Goal: Task Accomplishment & Management: Use online tool/utility

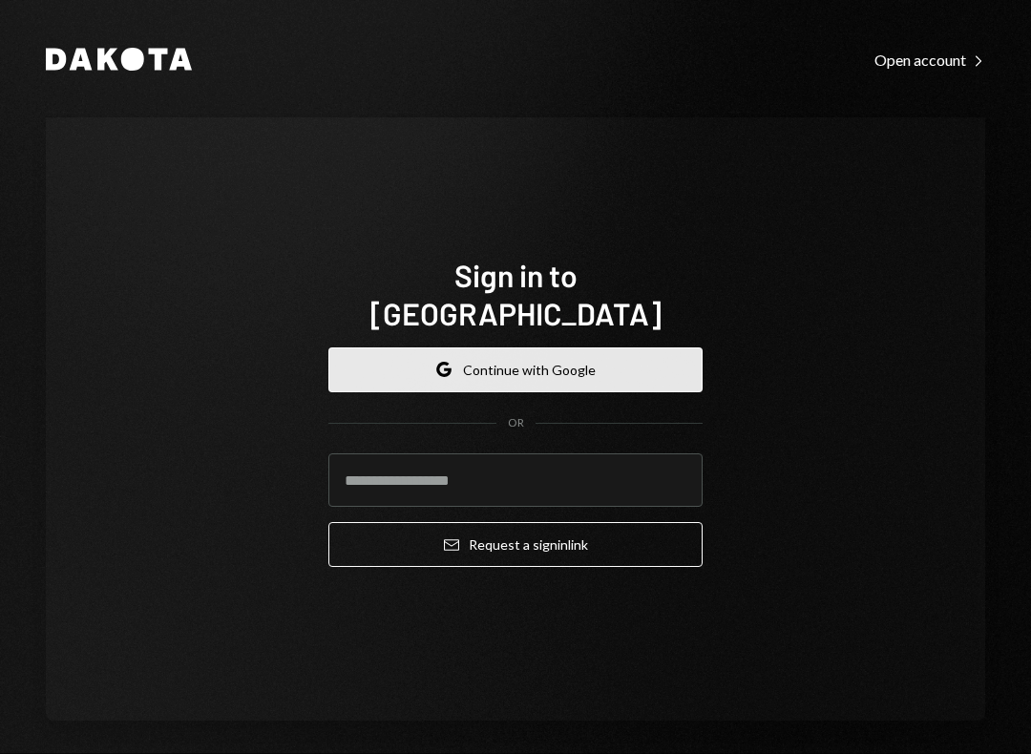
click at [566, 348] on button "Google Continue with Google" at bounding box center [515, 370] width 374 height 45
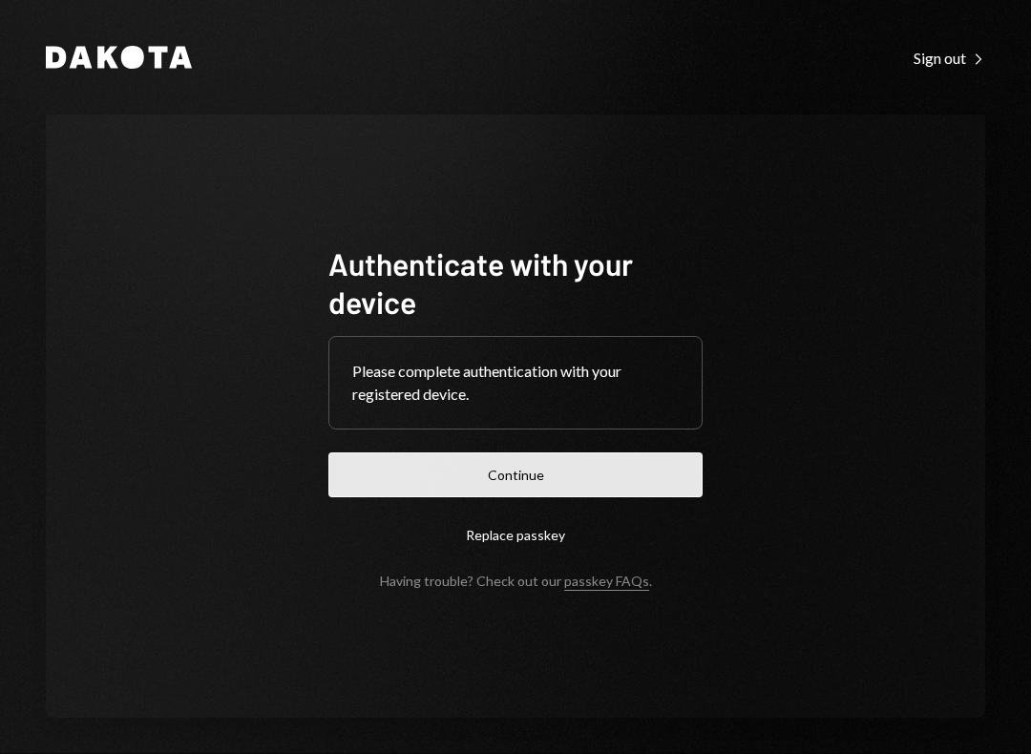
click at [563, 479] on button "Continue" at bounding box center [515, 475] width 374 height 45
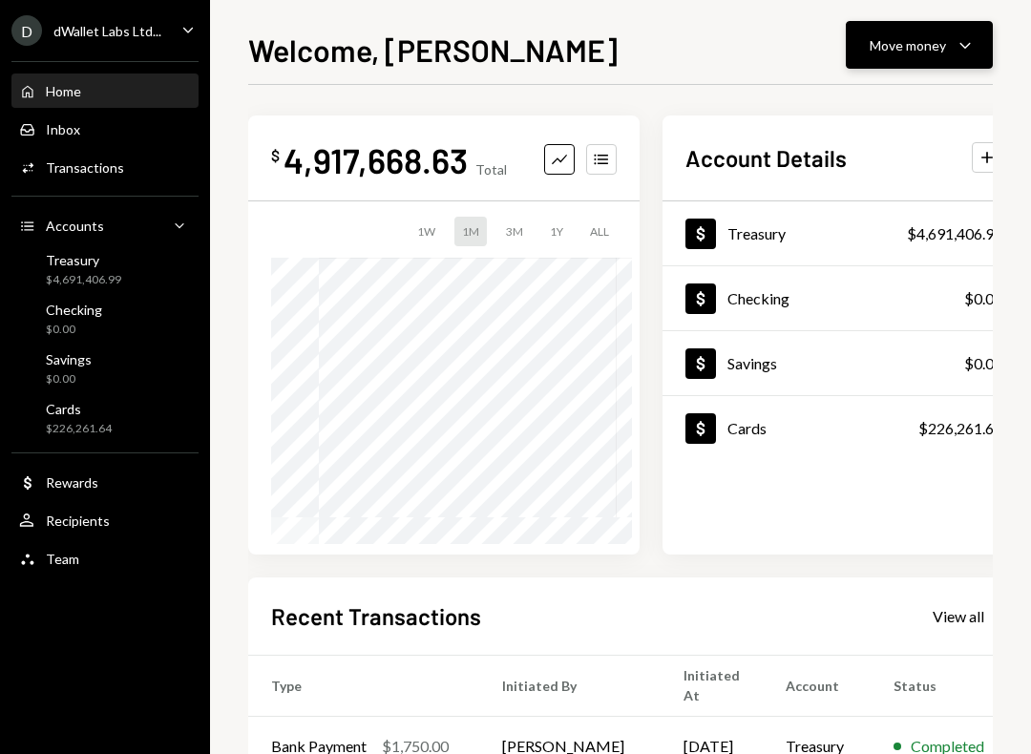
click at [883, 38] on div "Move money" at bounding box center [908, 45] width 76 height 20
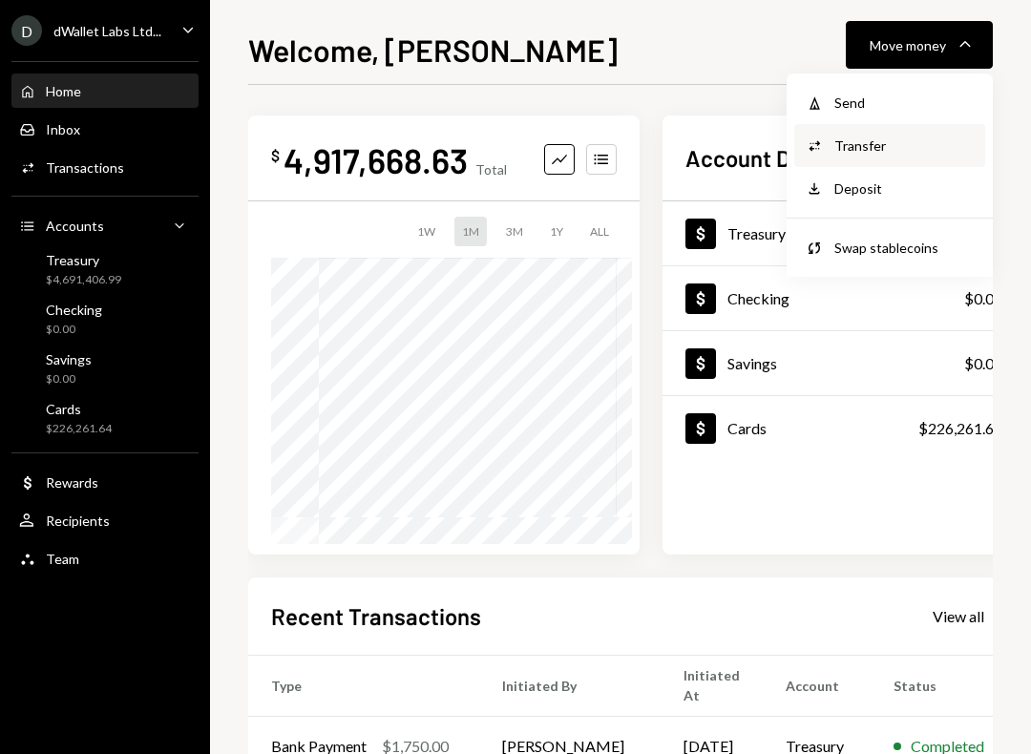
click at [830, 128] on div "Convert Transfer" at bounding box center [889, 145] width 191 height 43
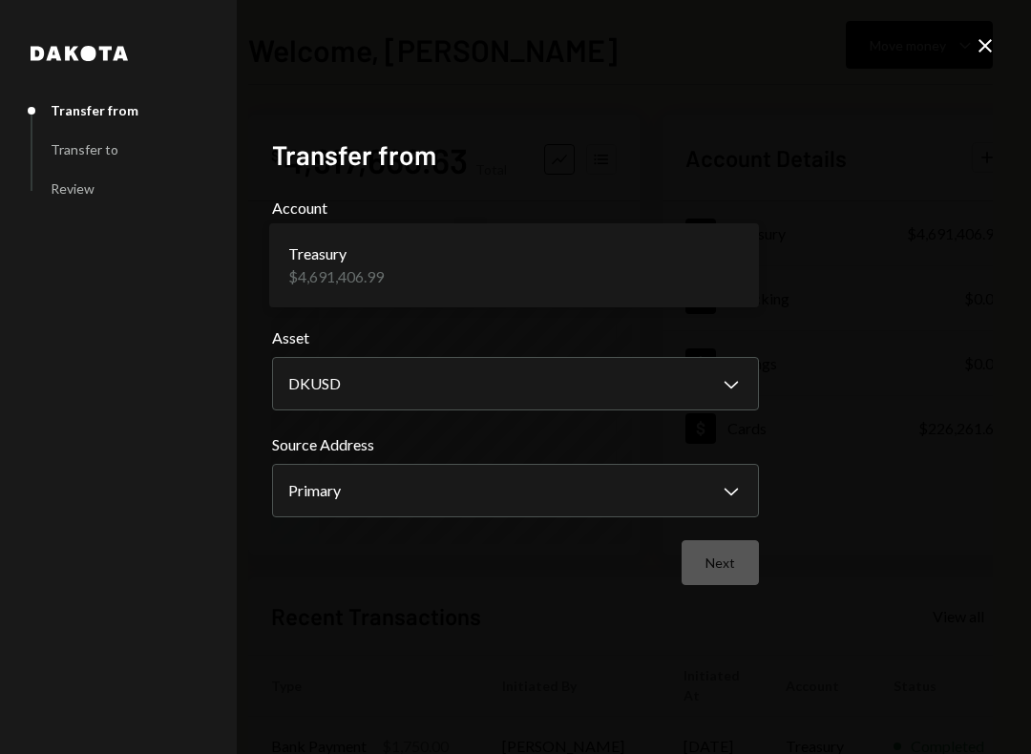
click at [559, 270] on body "**********" at bounding box center [515, 377] width 1031 height 754
click at [387, 319] on form "**********" at bounding box center [515, 391] width 487 height 389
click at [993, 53] on icon "Close" at bounding box center [985, 45] width 23 height 23
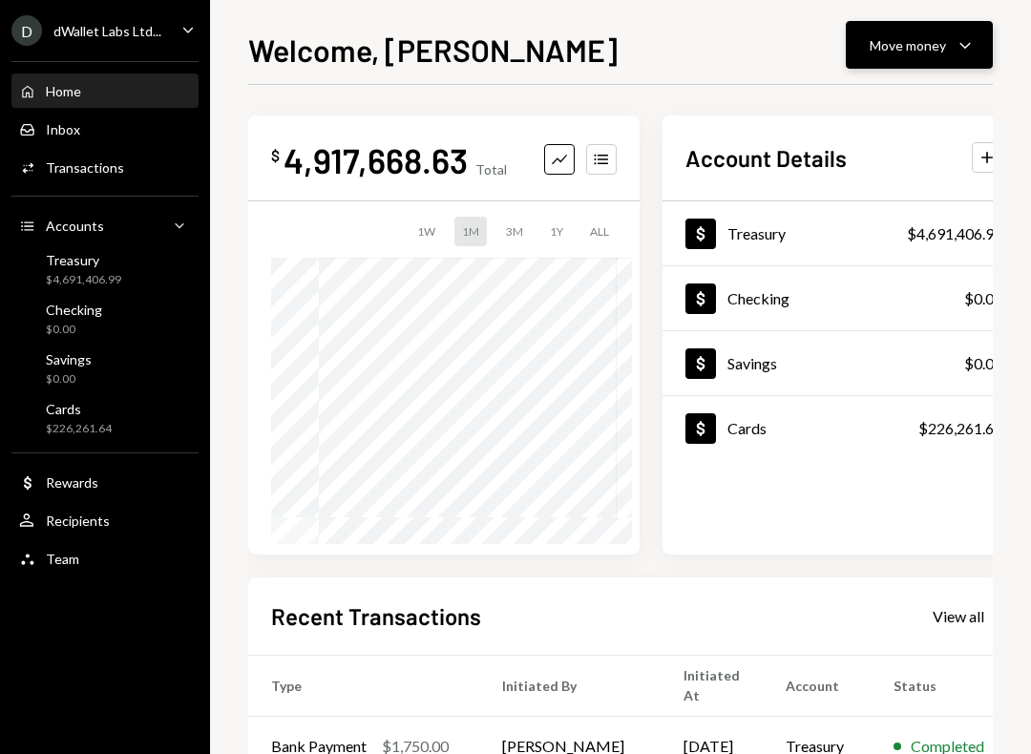
click at [931, 41] on div "Move money" at bounding box center [908, 45] width 76 height 20
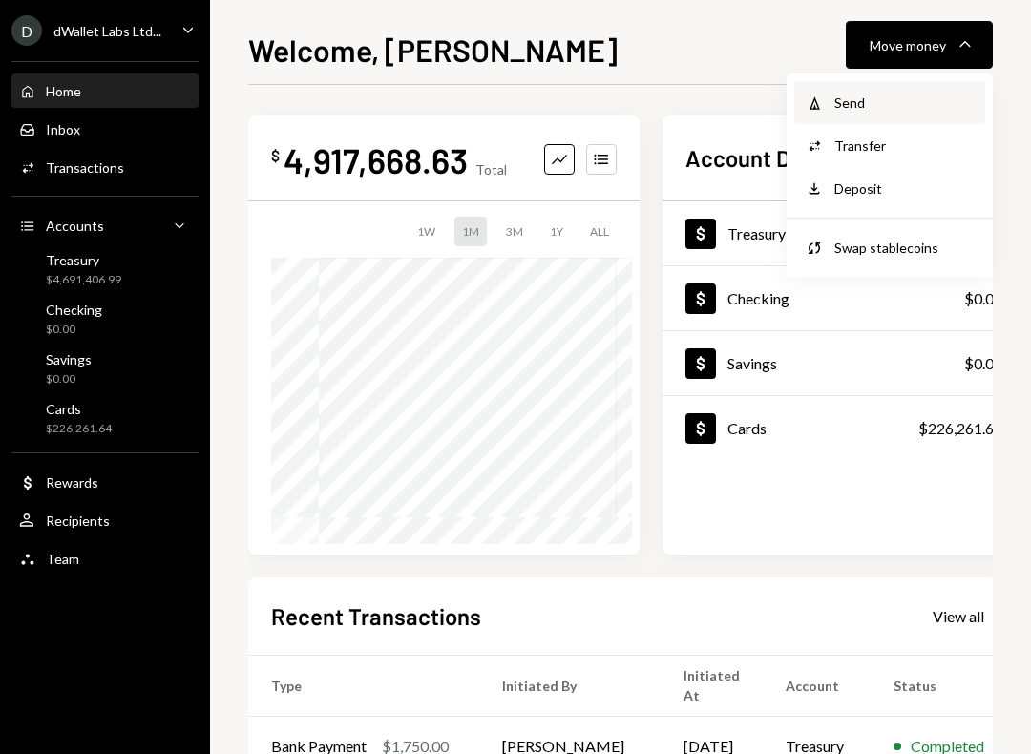
click at [895, 94] on div "Send" at bounding box center [903, 103] width 139 height 20
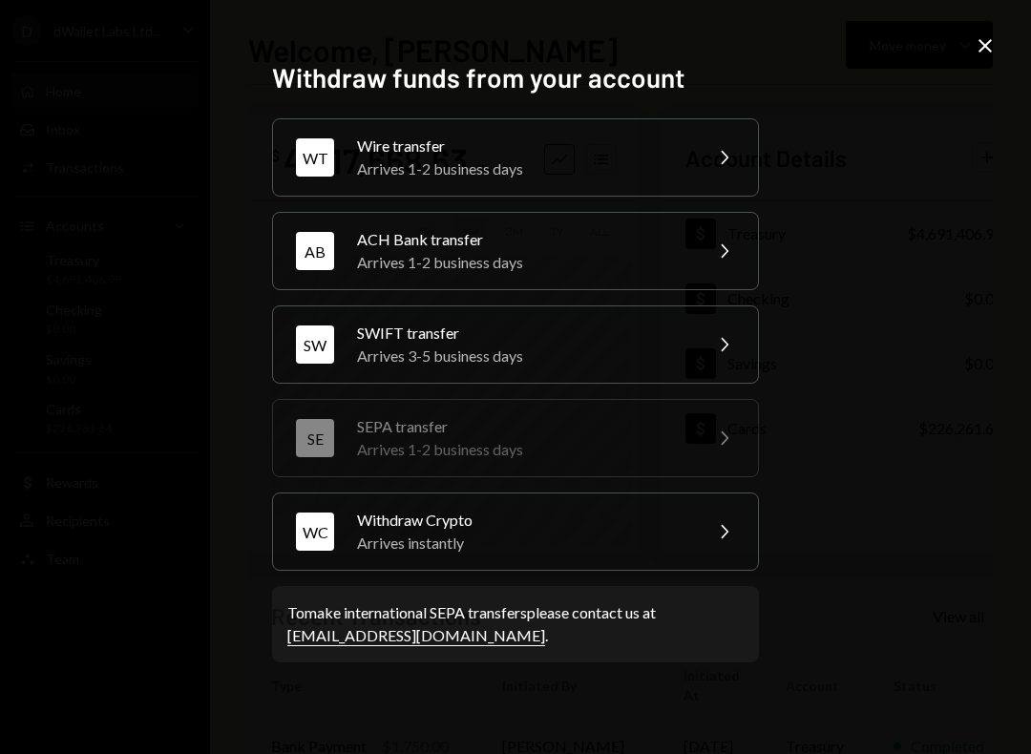
click at [431, 450] on div "Arrives 1-2 business days" at bounding box center [523, 449] width 332 height 23
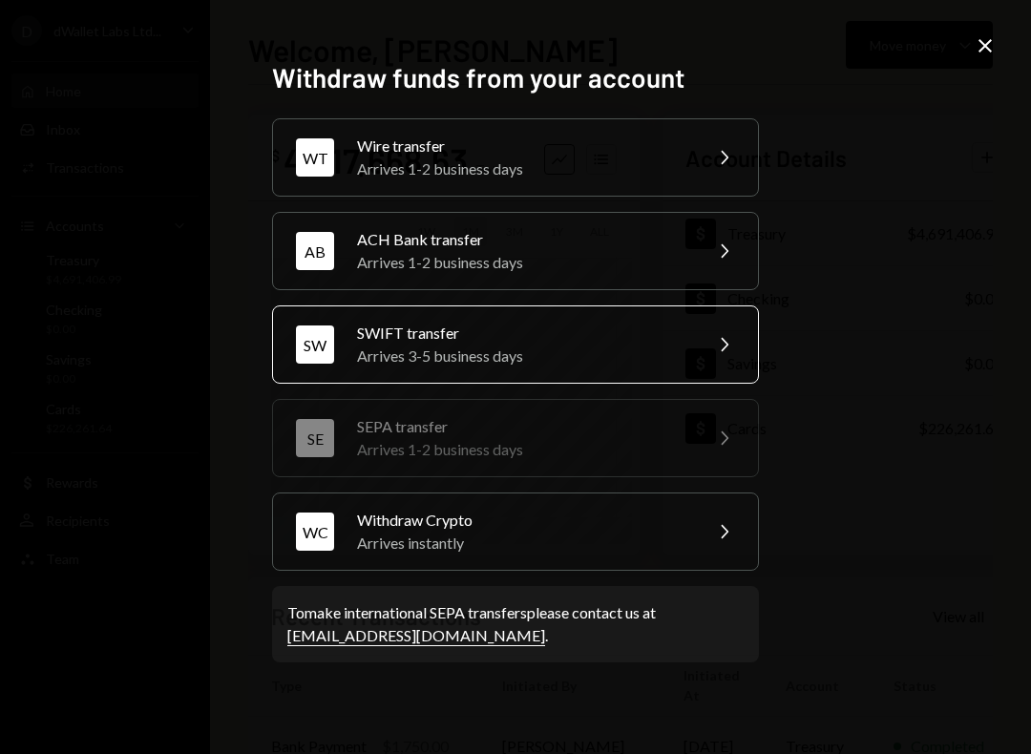
click at [430, 350] on div "Arrives 3-5 business days" at bounding box center [523, 356] width 332 height 23
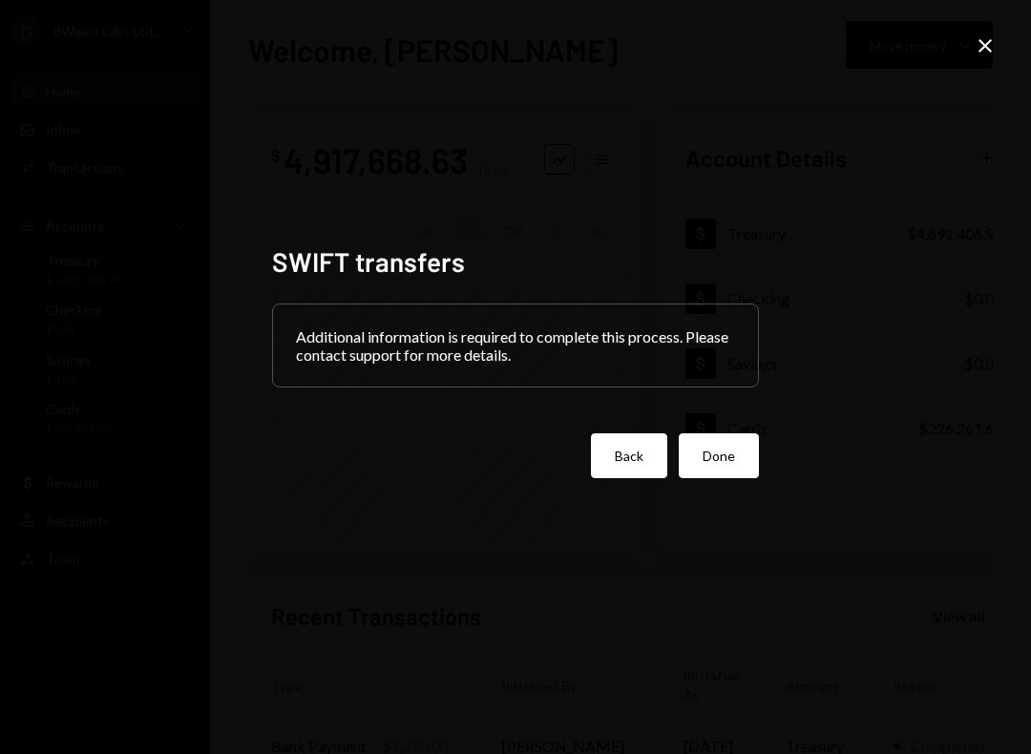
click at [607, 469] on button "Back" at bounding box center [629, 455] width 76 height 45
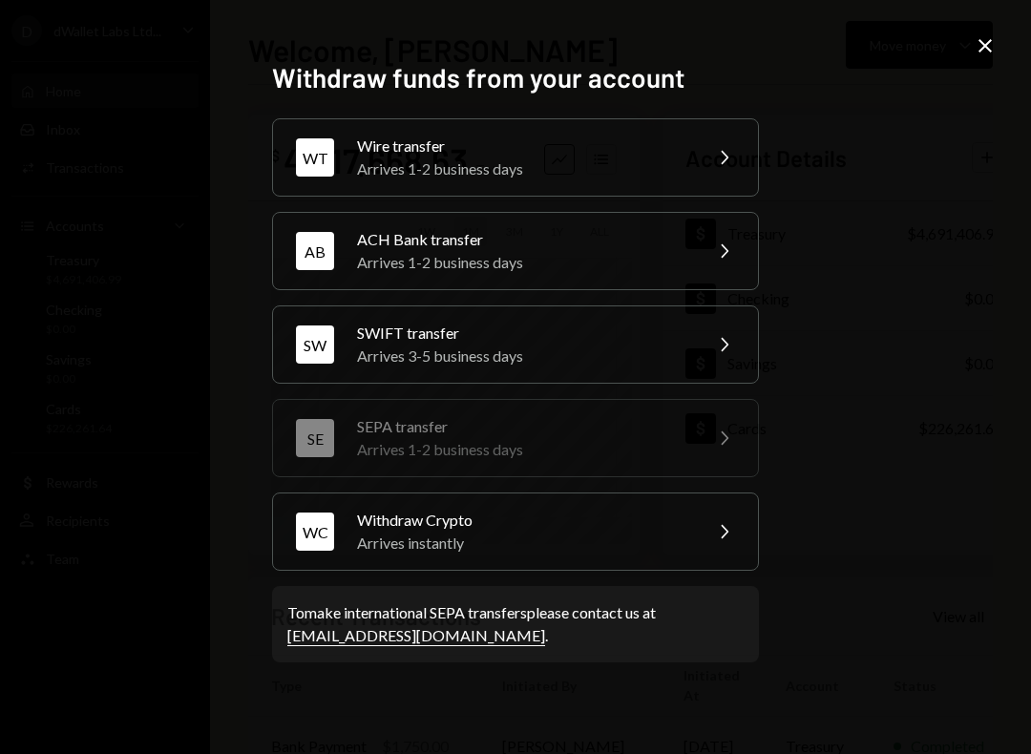
click at [504, 477] on div "WT Wire transfer Arrives 1-2 business days Chevron Right AB ACH Bank transfer A…" at bounding box center [515, 344] width 487 height 453
click at [469, 442] on div "Arrives 1-2 business days" at bounding box center [523, 449] width 332 height 23
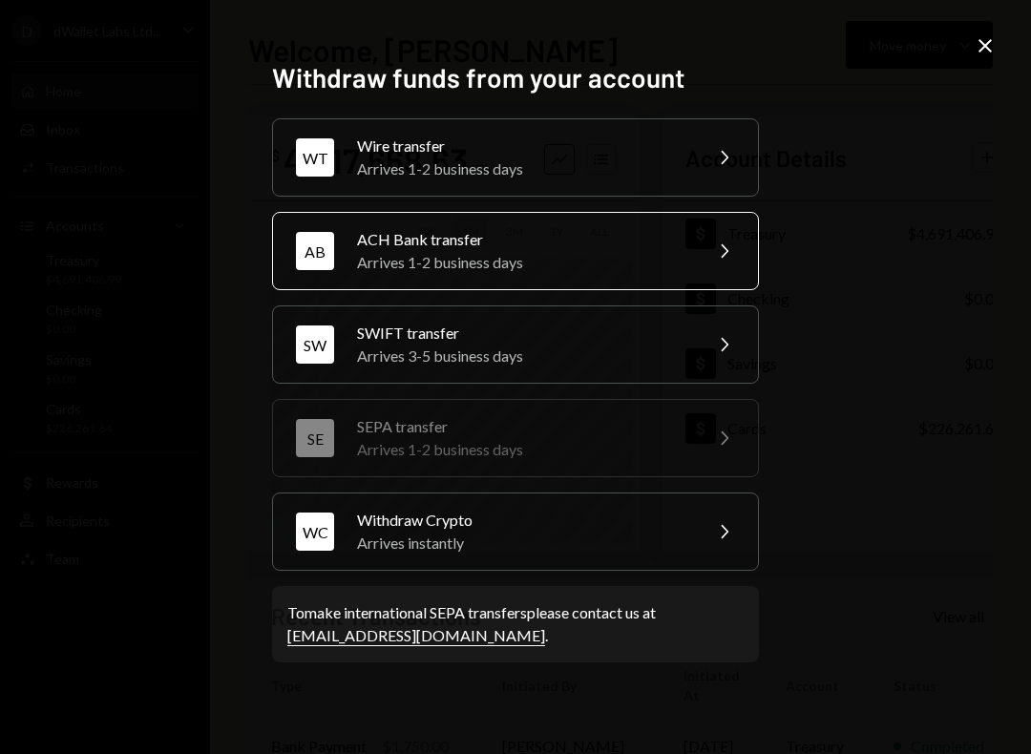
click at [435, 248] on div "ACH Bank transfer" at bounding box center [523, 239] width 332 height 23
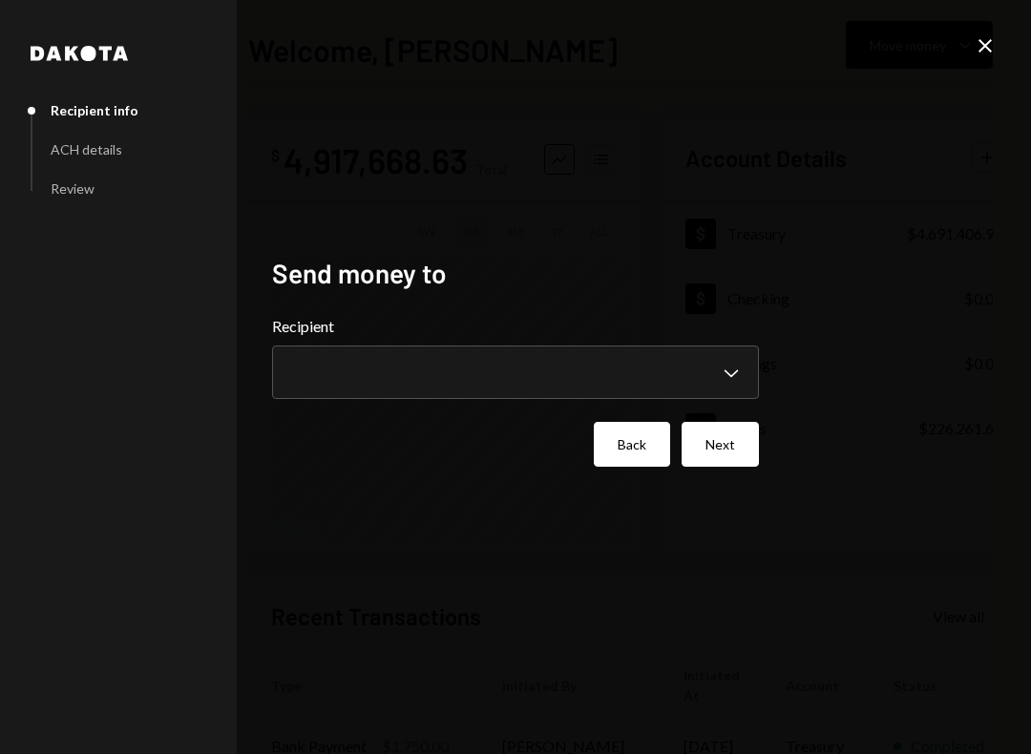
click at [601, 442] on button "Back" at bounding box center [632, 444] width 76 height 45
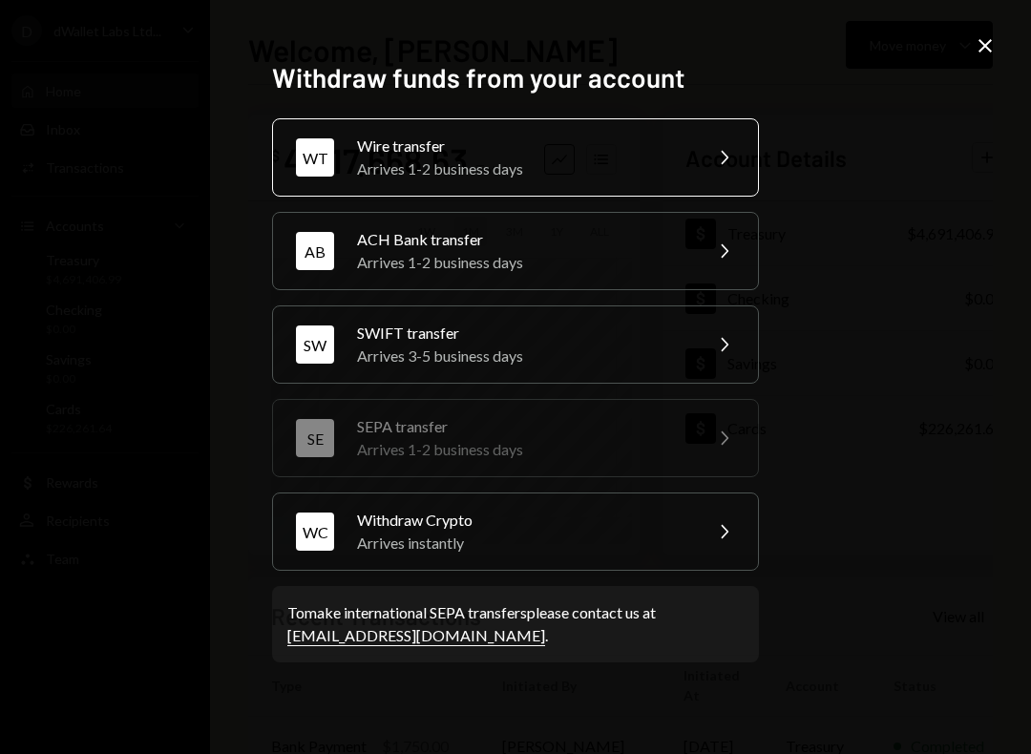
click at [463, 162] on div "Arrives 1-2 business days" at bounding box center [523, 169] width 332 height 23
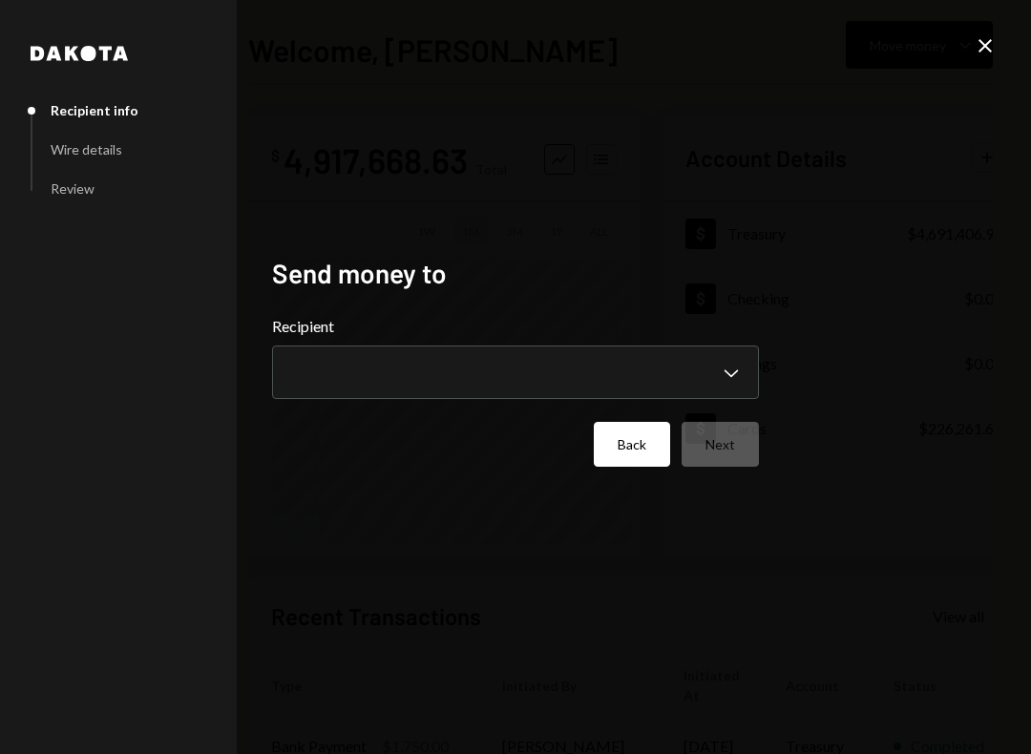
click at [639, 458] on button "Back" at bounding box center [632, 444] width 76 height 45
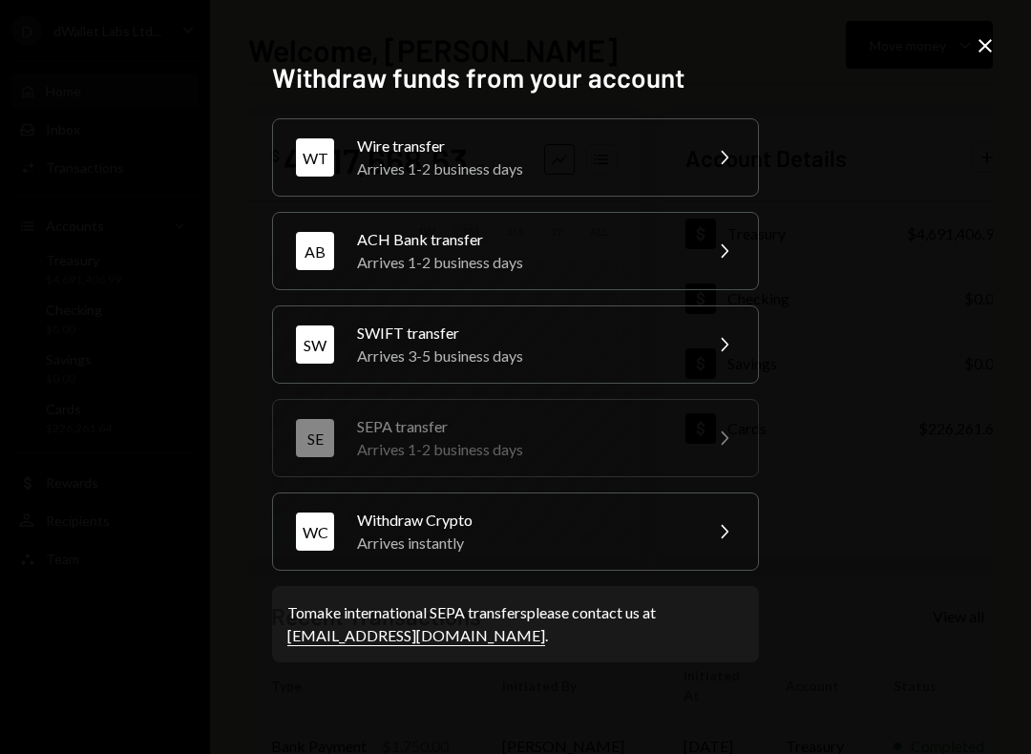
click at [561, 443] on div "Arrives 1-2 business days" at bounding box center [523, 449] width 332 height 23
click at [980, 48] on icon "Close" at bounding box center [985, 45] width 23 height 23
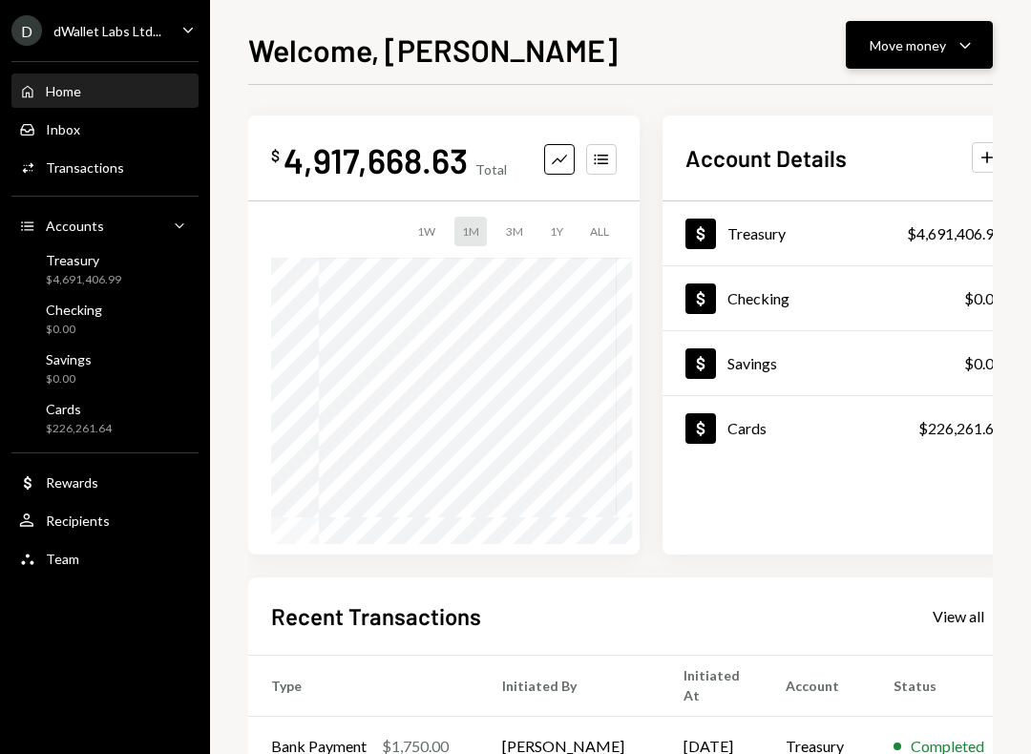
click at [903, 39] on div "Move money" at bounding box center [908, 45] width 76 height 20
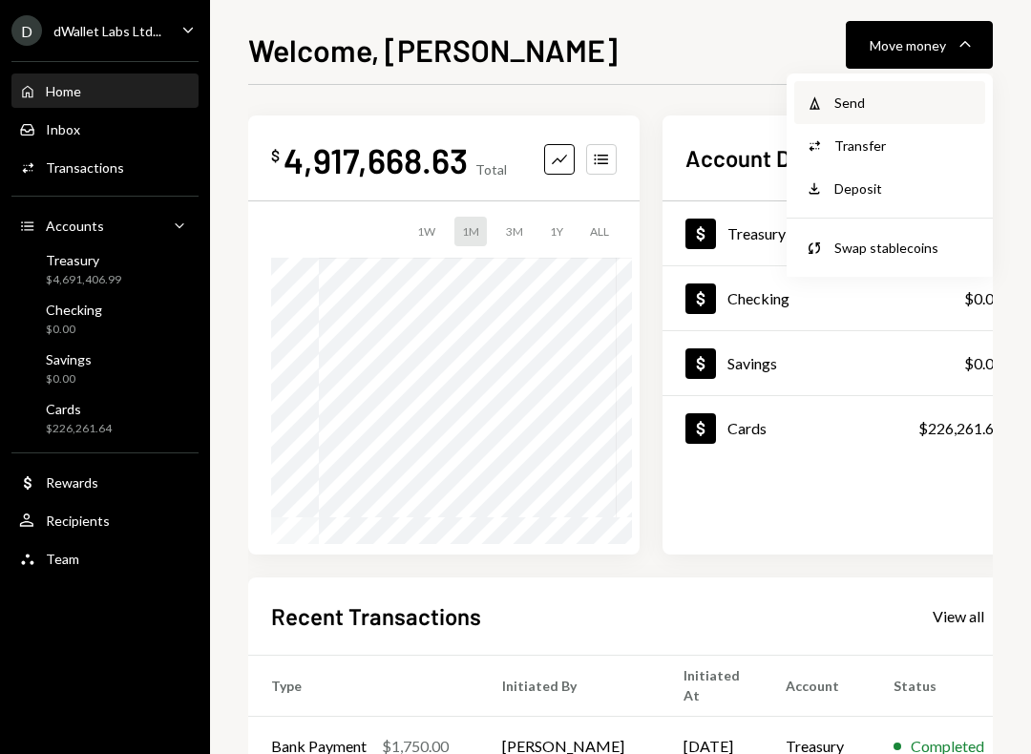
click at [899, 107] on div "Send" at bounding box center [903, 103] width 139 height 20
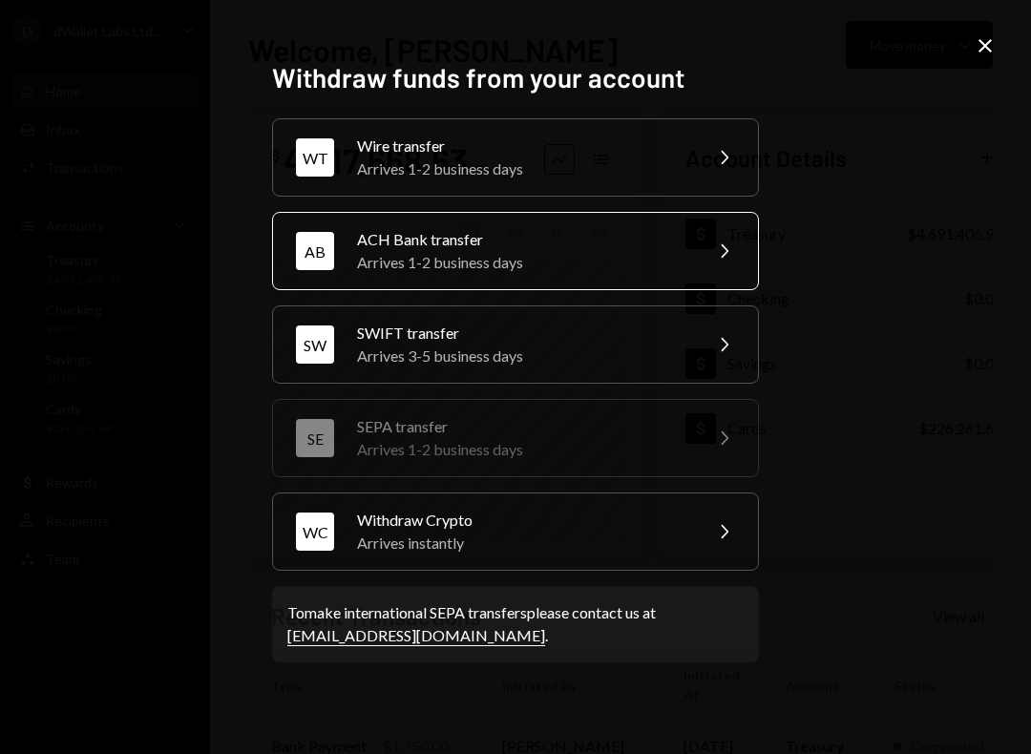
click at [522, 242] on div "ACH Bank transfer" at bounding box center [523, 239] width 332 height 23
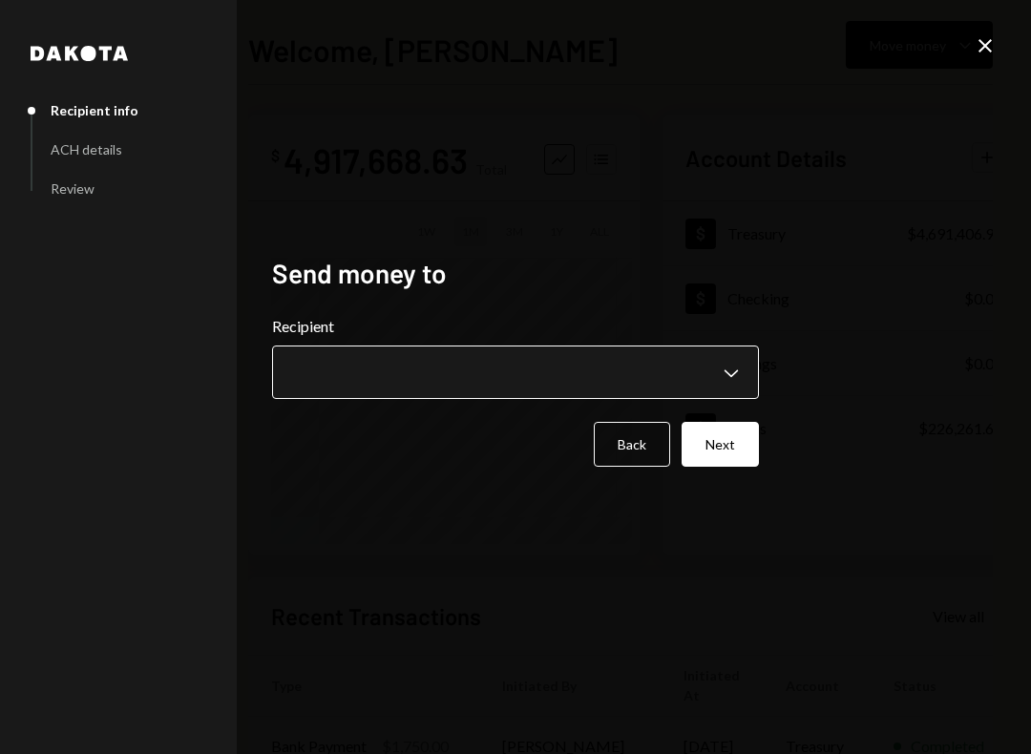
click at [488, 384] on body "**********" at bounding box center [515, 377] width 1031 height 754
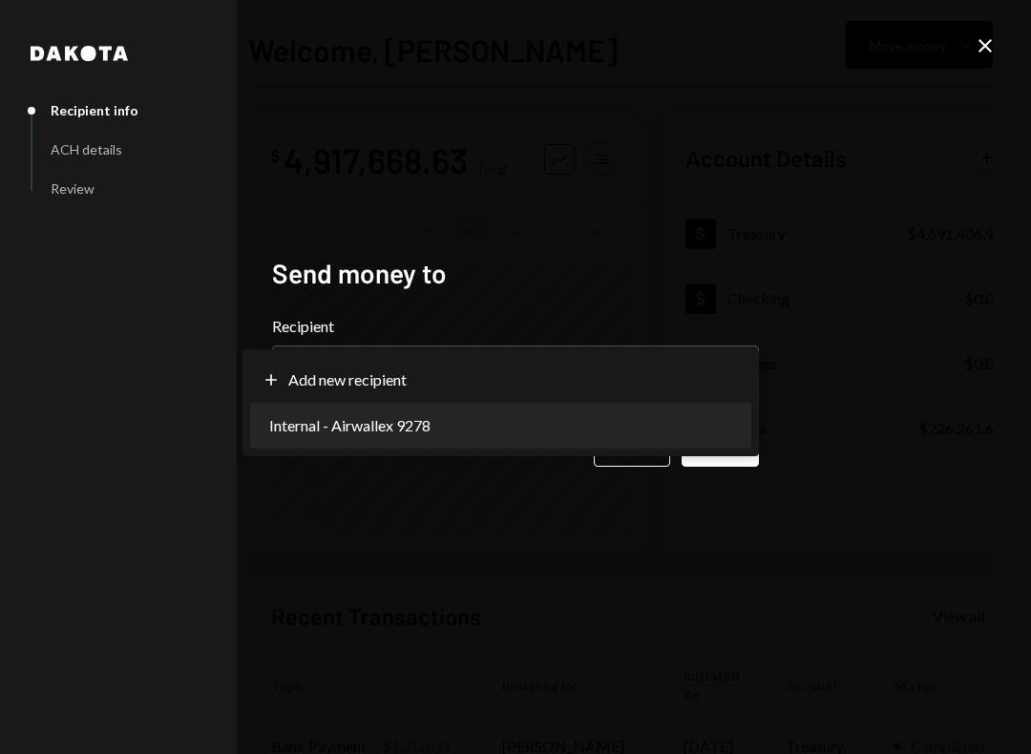
select select "**********"
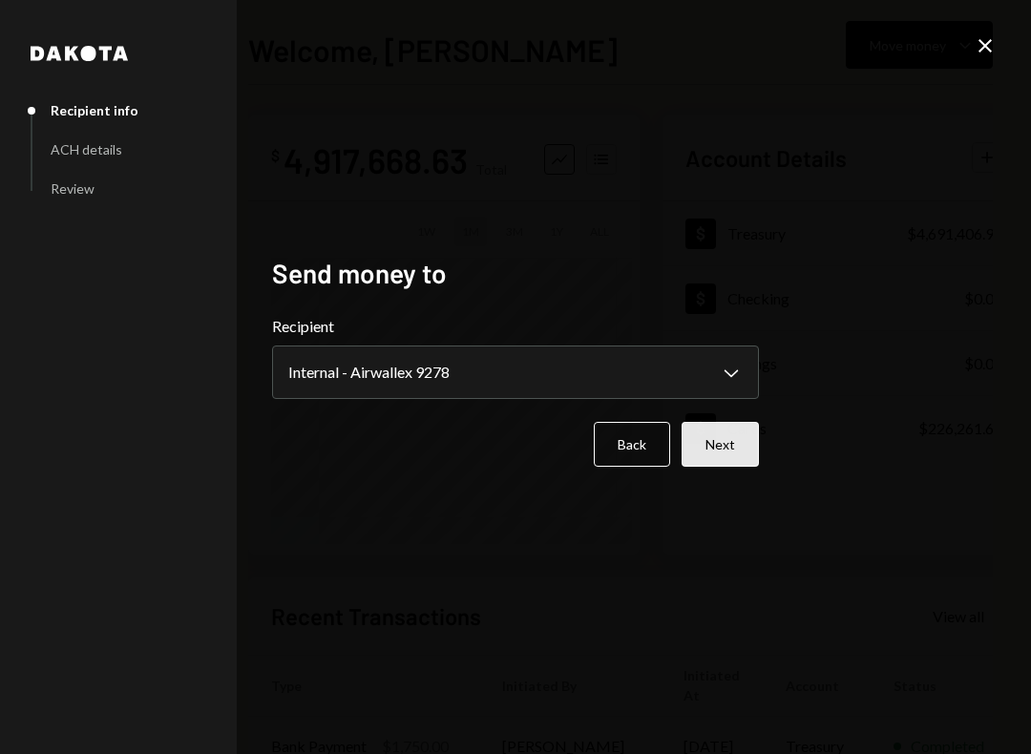
click at [737, 456] on button "Next" at bounding box center [720, 444] width 77 height 45
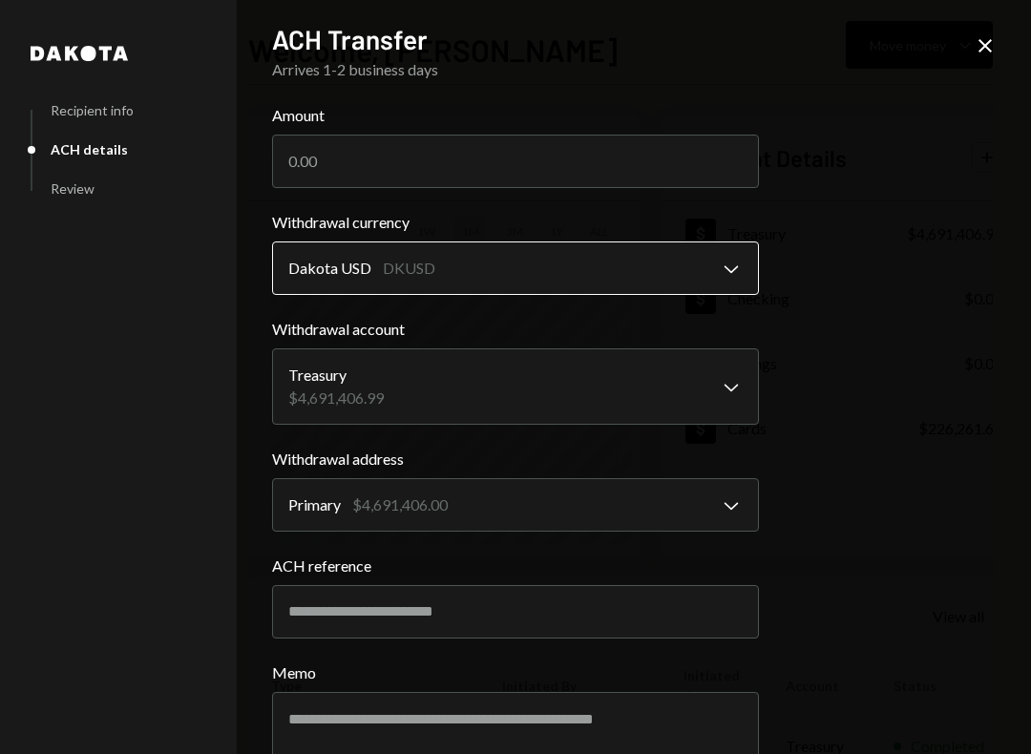
click at [535, 273] on body "D dWallet Labs Ltd... Caret Down Home Home Inbox Inbox Activities Transactions …" at bounding box center [515, 377] width 1031 height 754
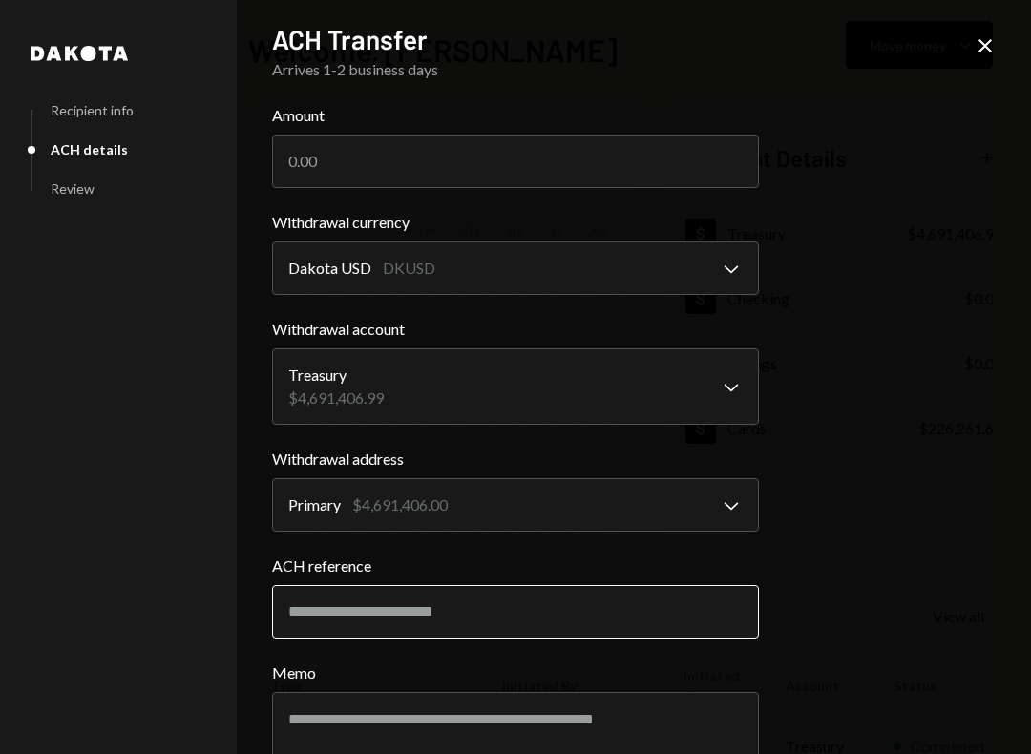
click at [476, 603] on input "ACH reference" at bounding box center [515, 611] width 487 height 53
type input "*****"
click at [481, 619] on input "ACH reference" at bounding box center [515, 611] width 487 height 53
type input "********"
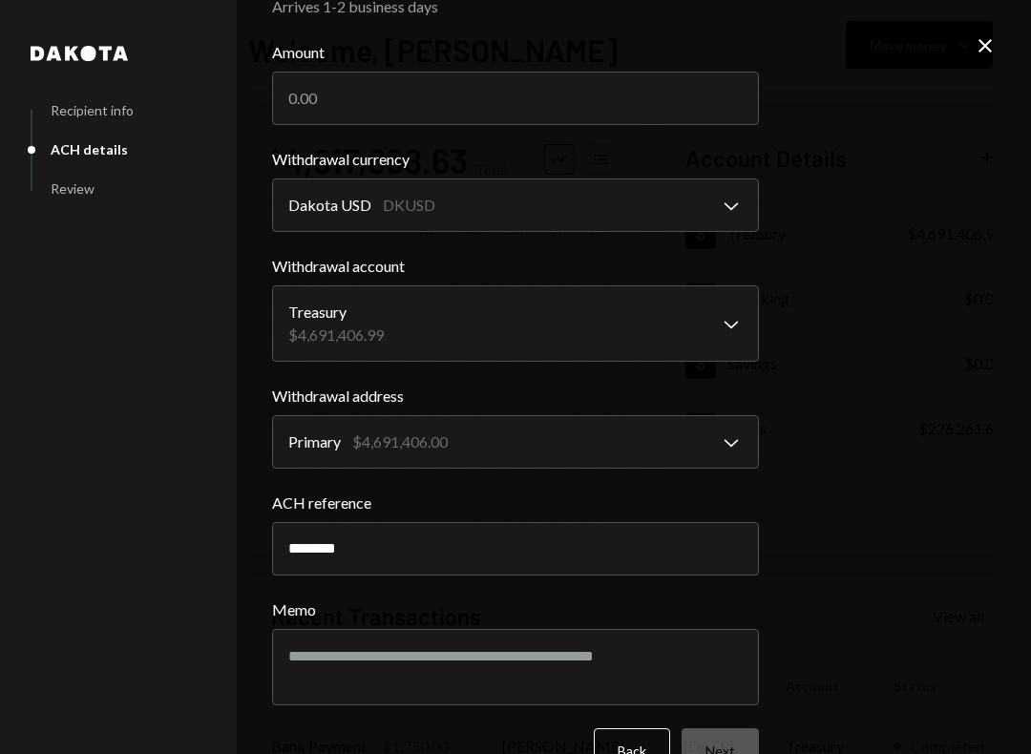
scroll to position [80, 0]
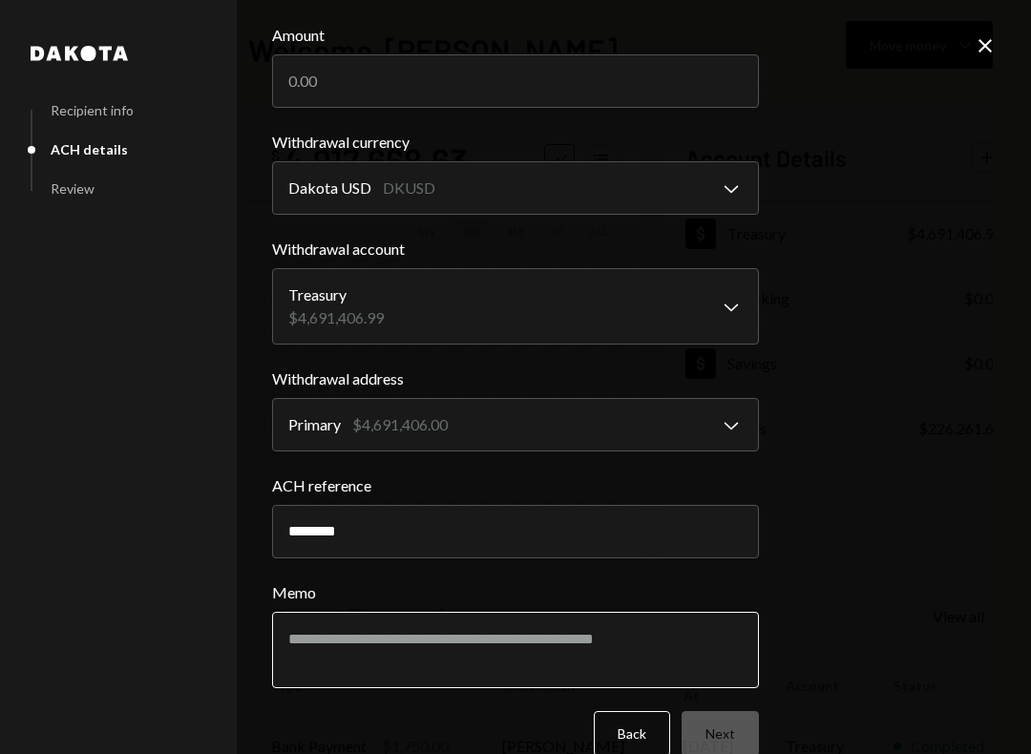
click at [461, 650] on textarea "Memo" at bounding box center [515, 650] width 487 height 76
click at [401, 107] on input "Amount" at bounding box center [515, 80] width 487 height 53
type input "50000"
click at [771, 167] on div "**********" at bounding box center [515, 297] width 533 height 754
click at [694, 740] on button "Next" at bounding box center [720, 733] width 77 height 45
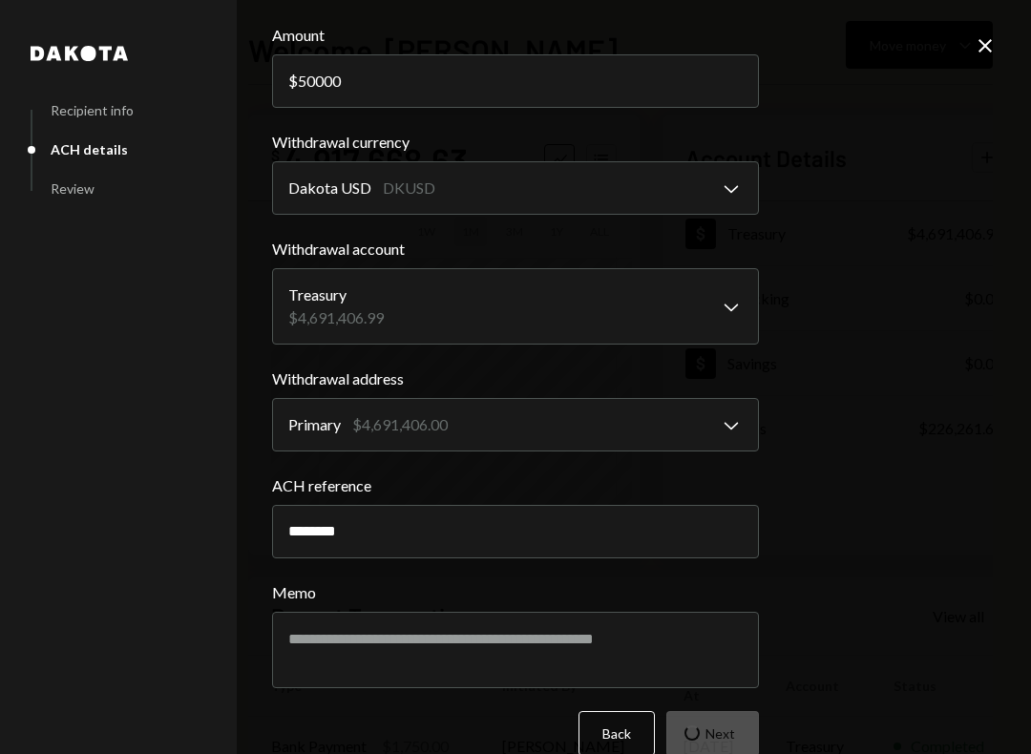
scroll to position [0, 0]
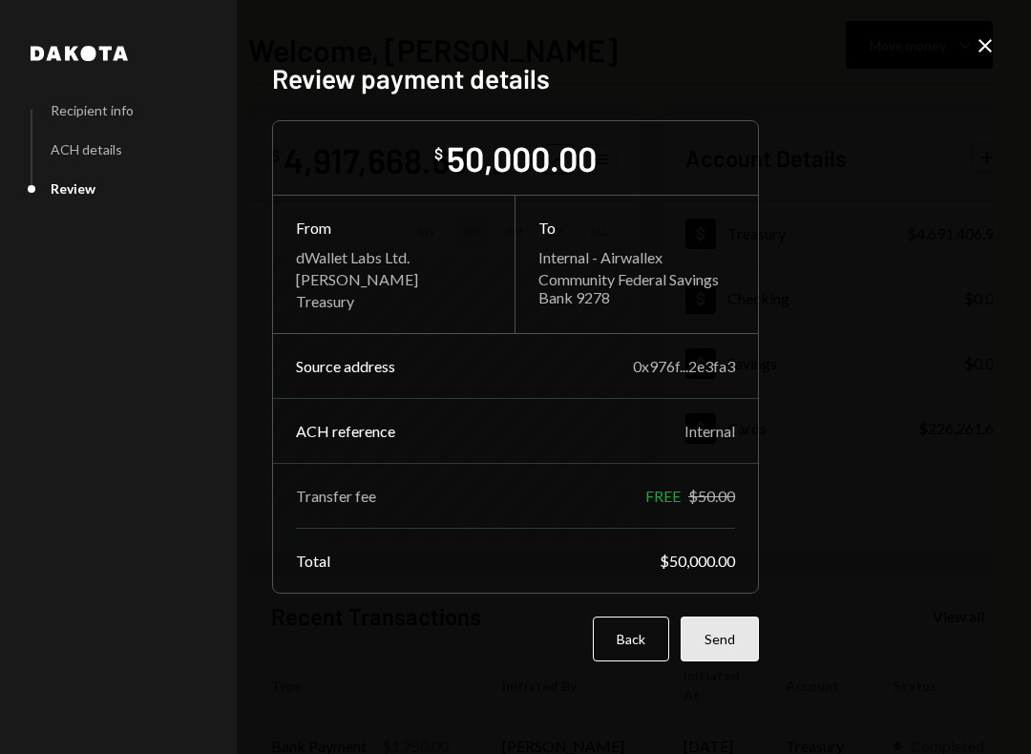
click at [714, 651] on button "Send" at bounding box center [720, 639] width 78 height 45
